Goal: Transaction & Acquisition: Purchase product/service

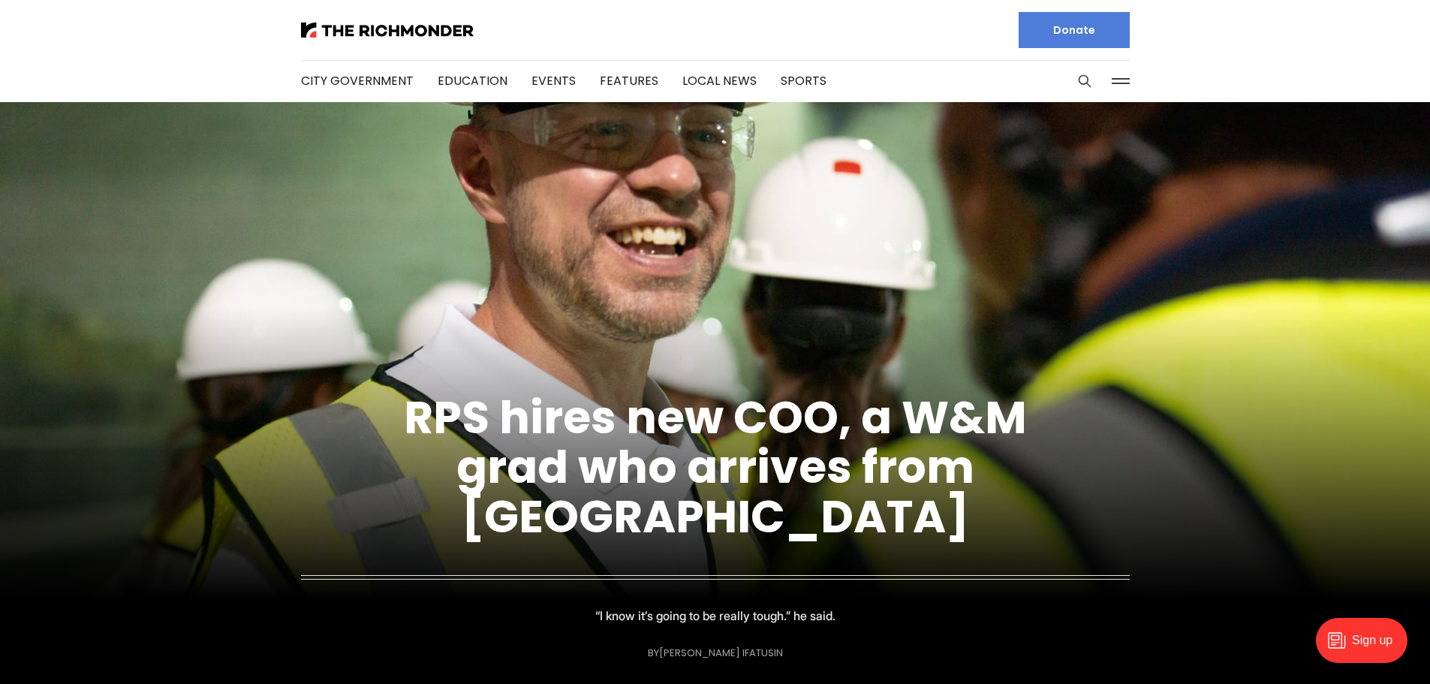
click at [1092, 29] on link "Donate" at bounding box center [1073, 30] width 111 height 36
click at [404, 31] on img at bounding box center [387, 30] width 173 height 15
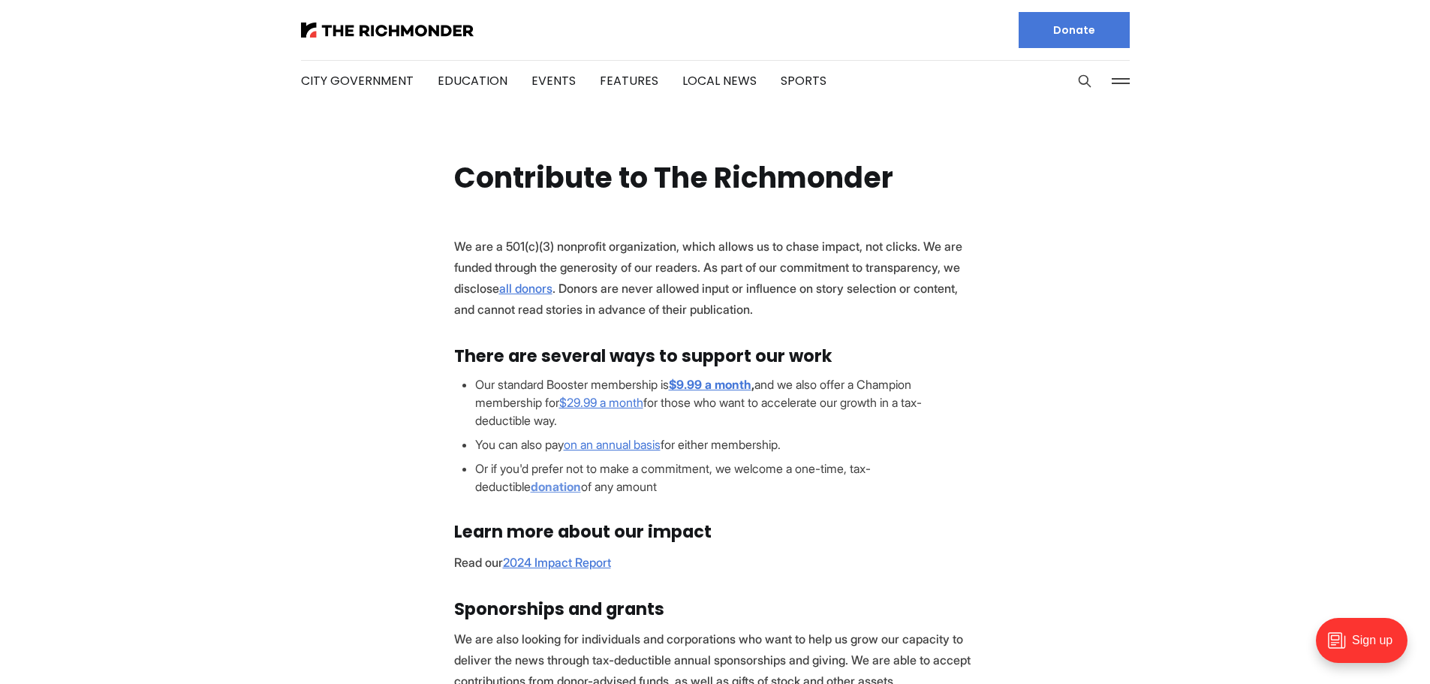
click at [531, 489] on strong "donation" at bounding box center [556, 486] width 50 height 15
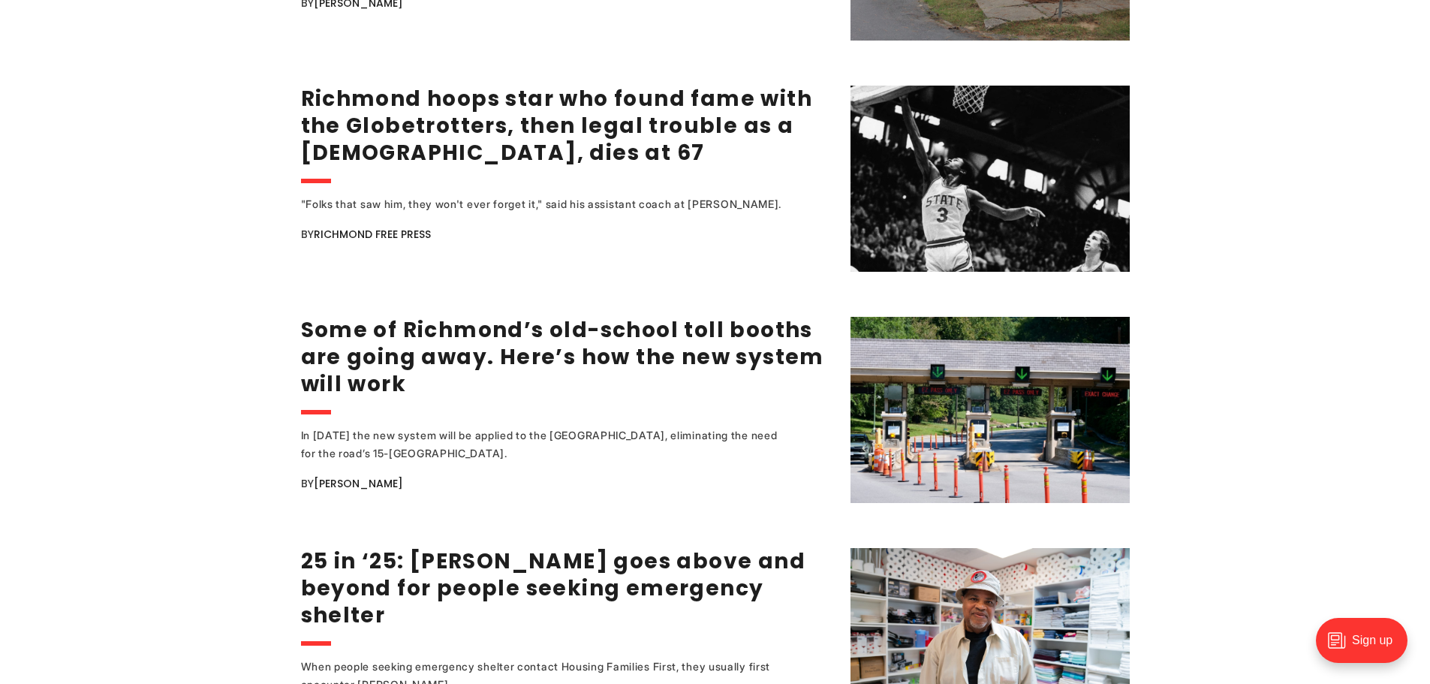
scroll to position [2176, 0]
